Goal: Task Accomplishment & Management: Complete application form

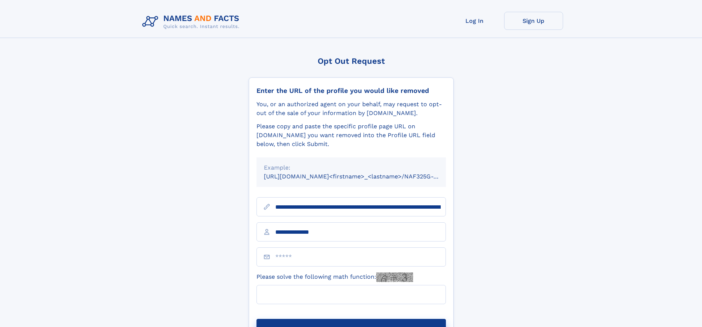
type input "**********"
type input "*"
click at [351, 319] on button "Submit Opt Out Request" at bounding box center [350, 331] width 189 height 24
